Goal: Task Accomplishment & Management: Manage account settings

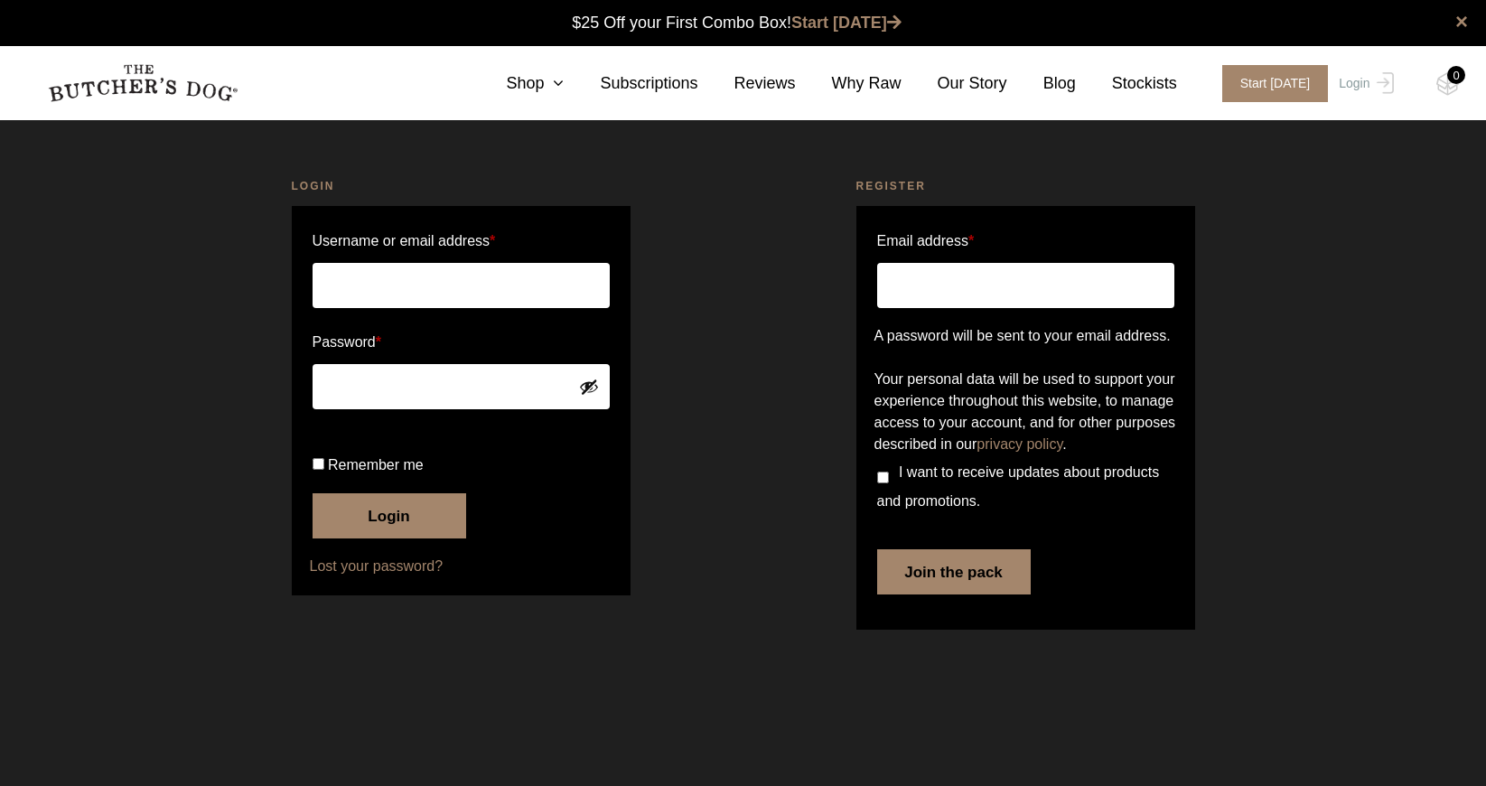
type input "[EMAIL_ADDRESS][DOMAIN_NAME]"
click at [591, 480] on label "Remember me" at bounding box center [461, 465] width 297 height 29
click at [324, 470] on input "Remember me" at bounding box center [319, 464] width 12 height 12
checkbox input "true"
click at [354, 538] on button "Login" at bounding box center [390, 515] width 154 height 45
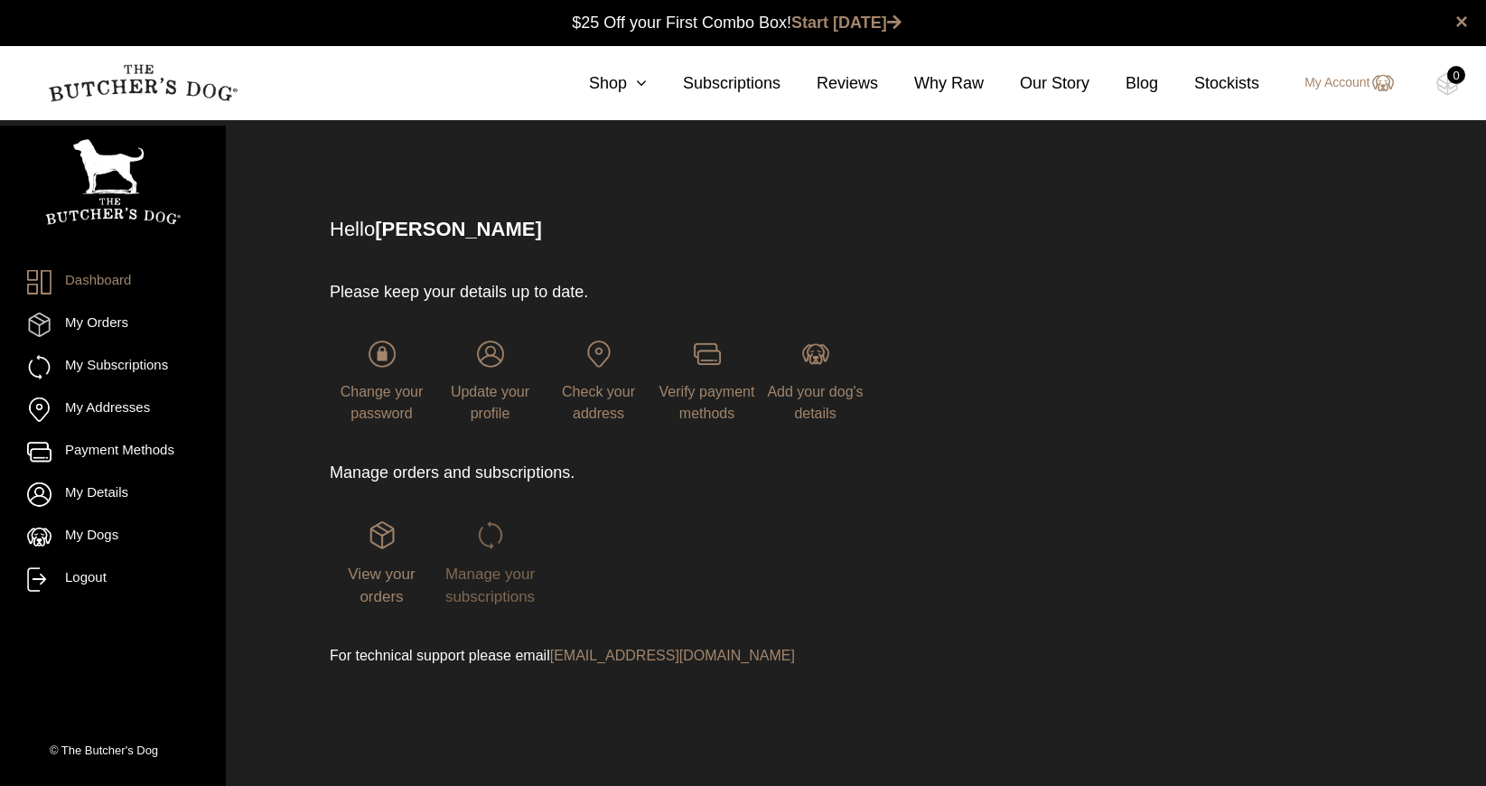
click at [477, 572] on span "Manage your subscriptions" at bounding box center [489, 585] width 89 height 41
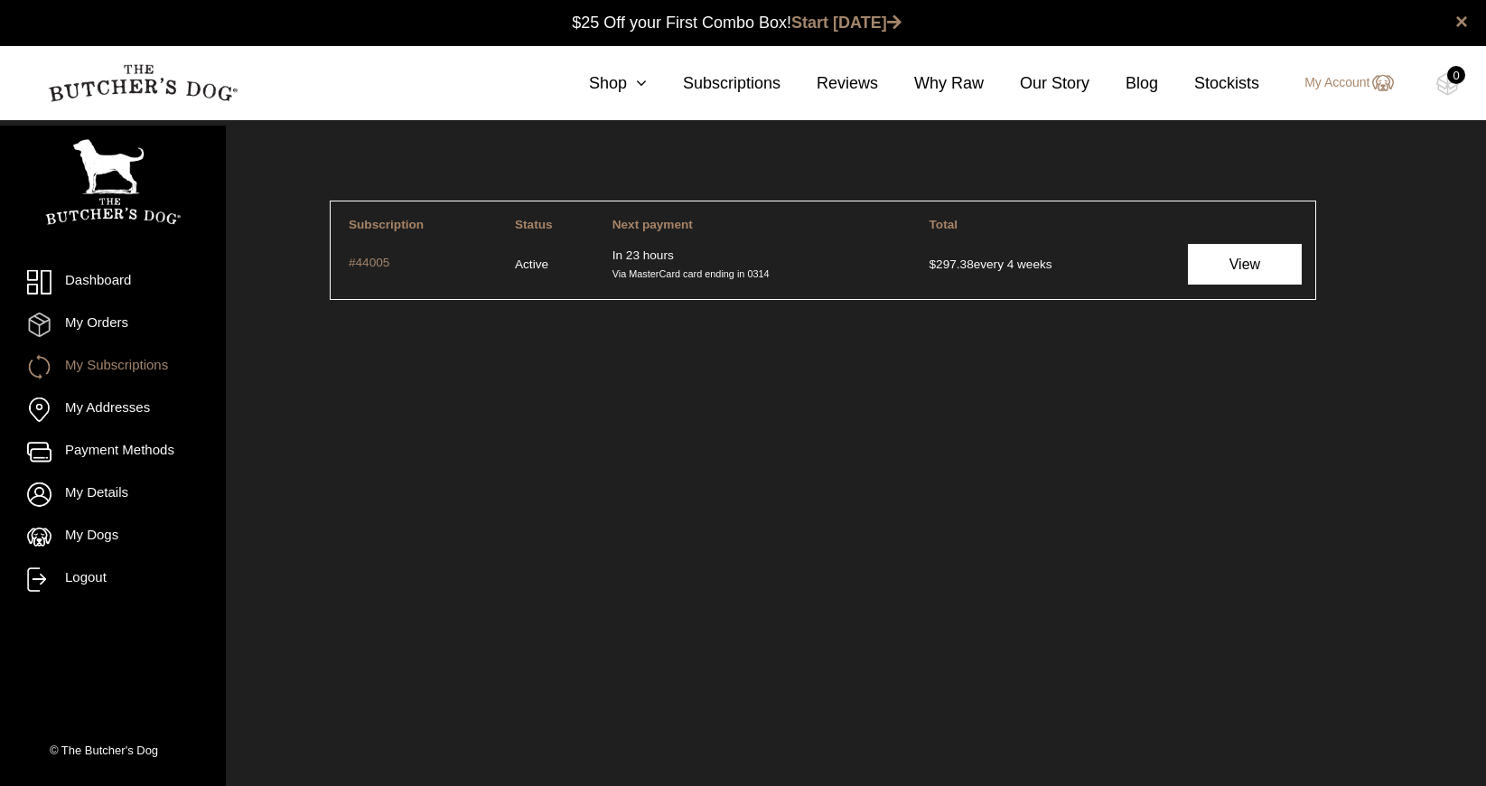
click at [1251, 254] on link "View" at bounding box center [1245, 264] width 114 height 41
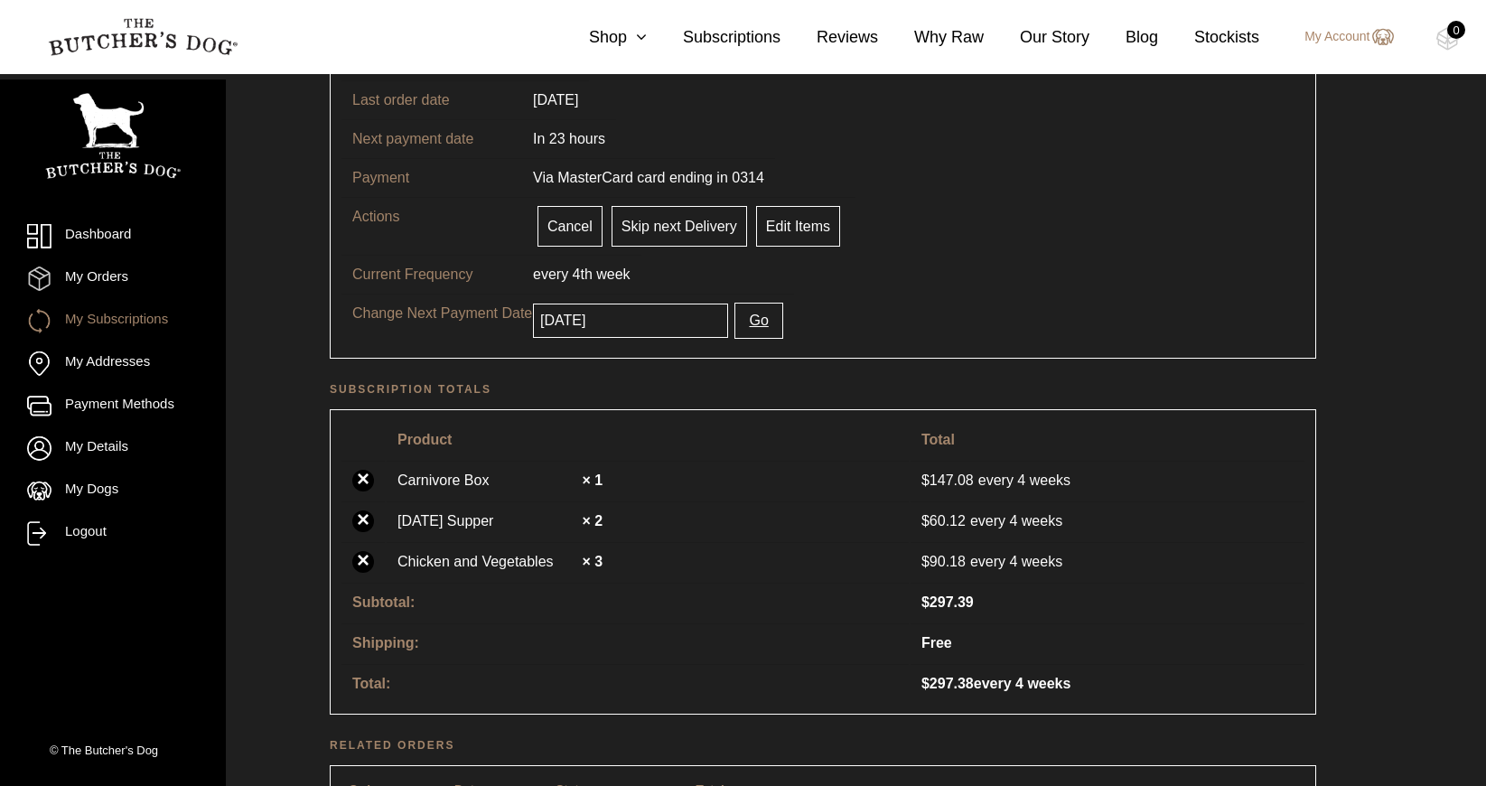
scroll to position [210, 0]
click at [595, 563] on strong "× 3" at bounding box center [592, 559] width 21 height 15
click at [803, 233] on link "Edit Items" at bounding box center [798, 224] width 84 height 41
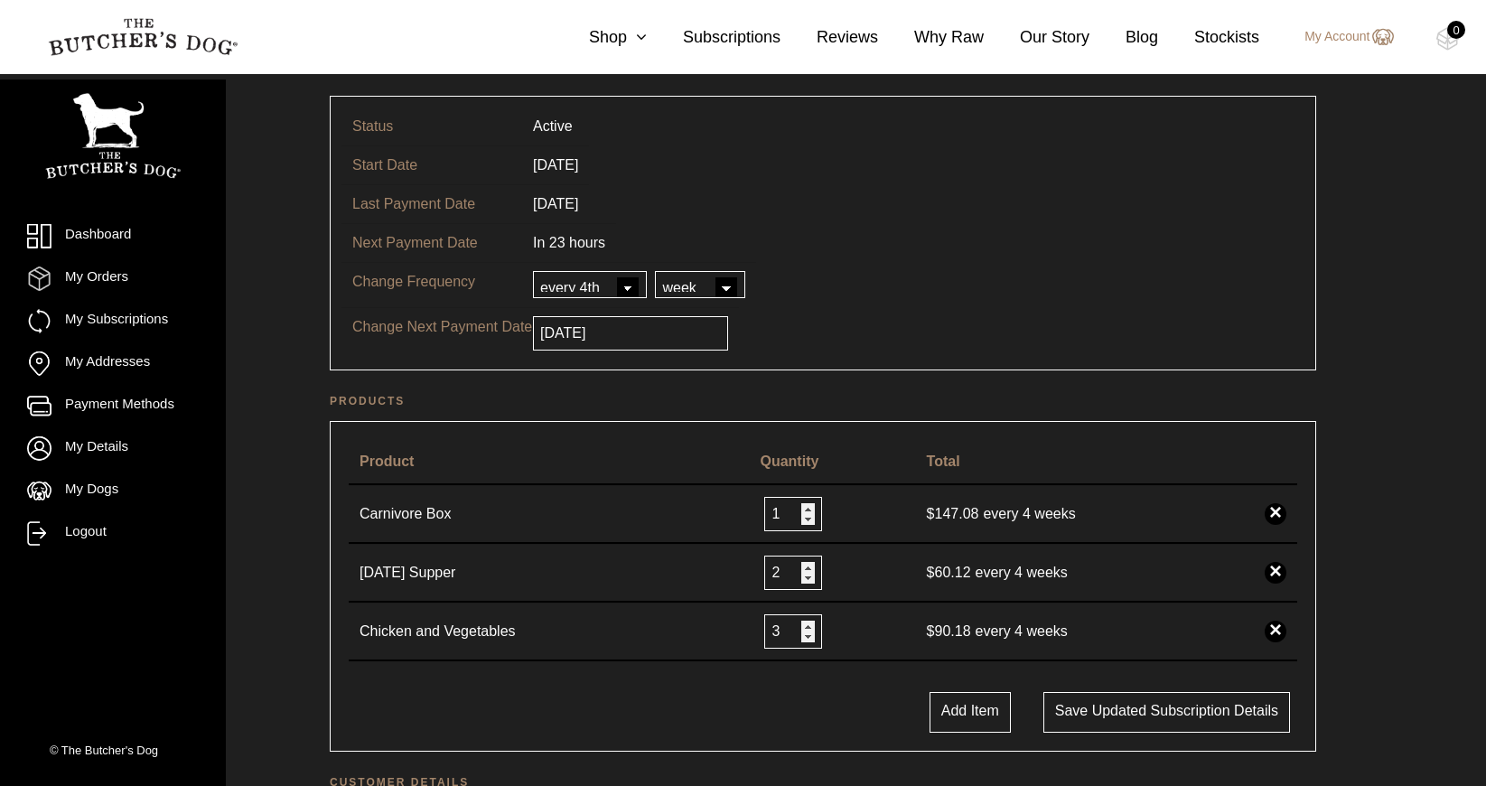
scroll to position [125, 0]
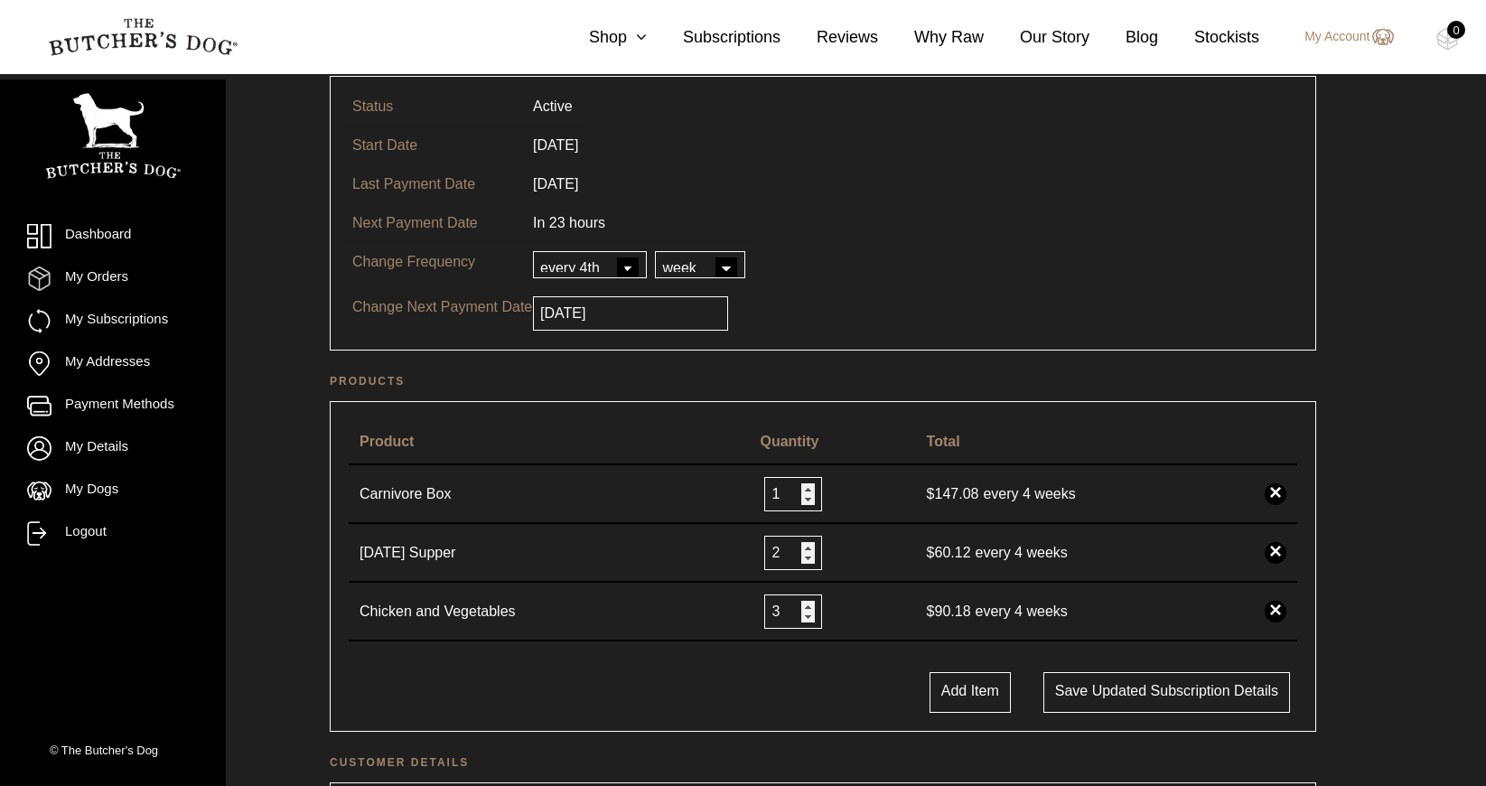
type input "2"
click at [805, 619] on input "2" at bounding box center [793, 611] width 58 height 34
click at [1103, 690] on button "Save updated subscription details" at bounding box center [1166, 692] width 247 height 41
